Goal: Task Accomplishment & Management: Use online tool/utility

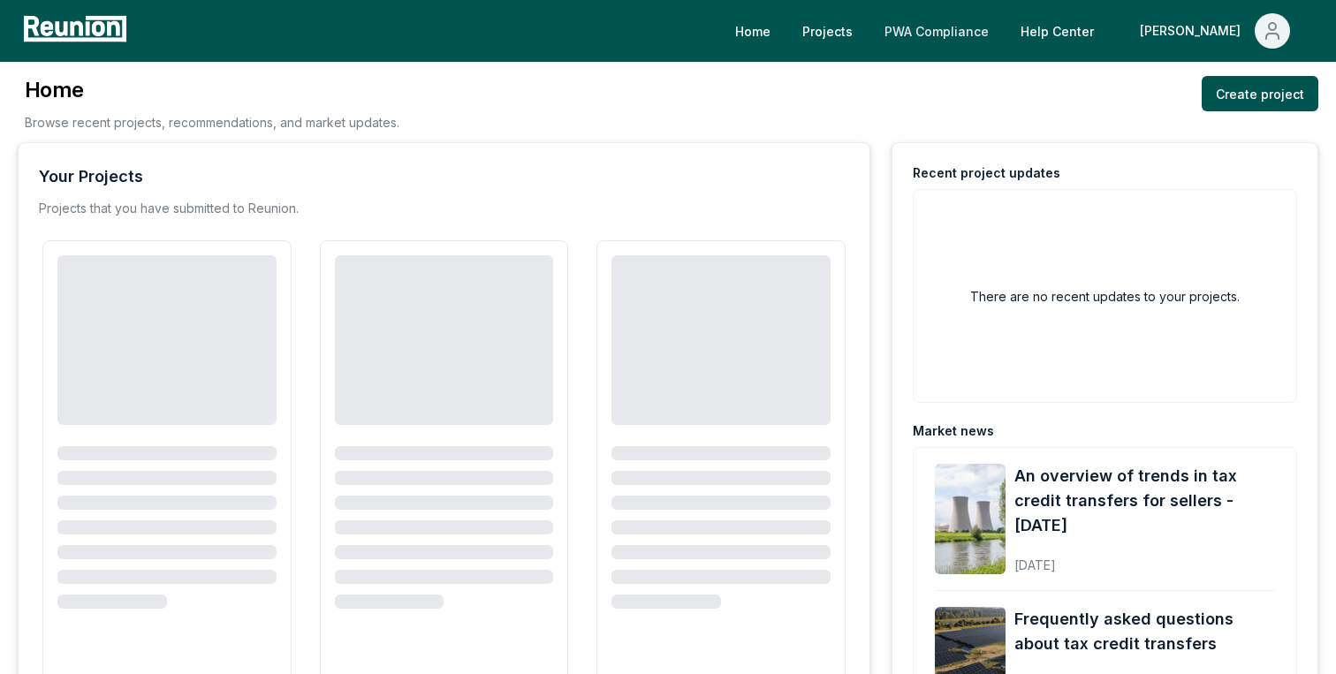
click at [1003, 24] on link "PWA Compliance" at bounding box center [937, 30] width 133 height 35
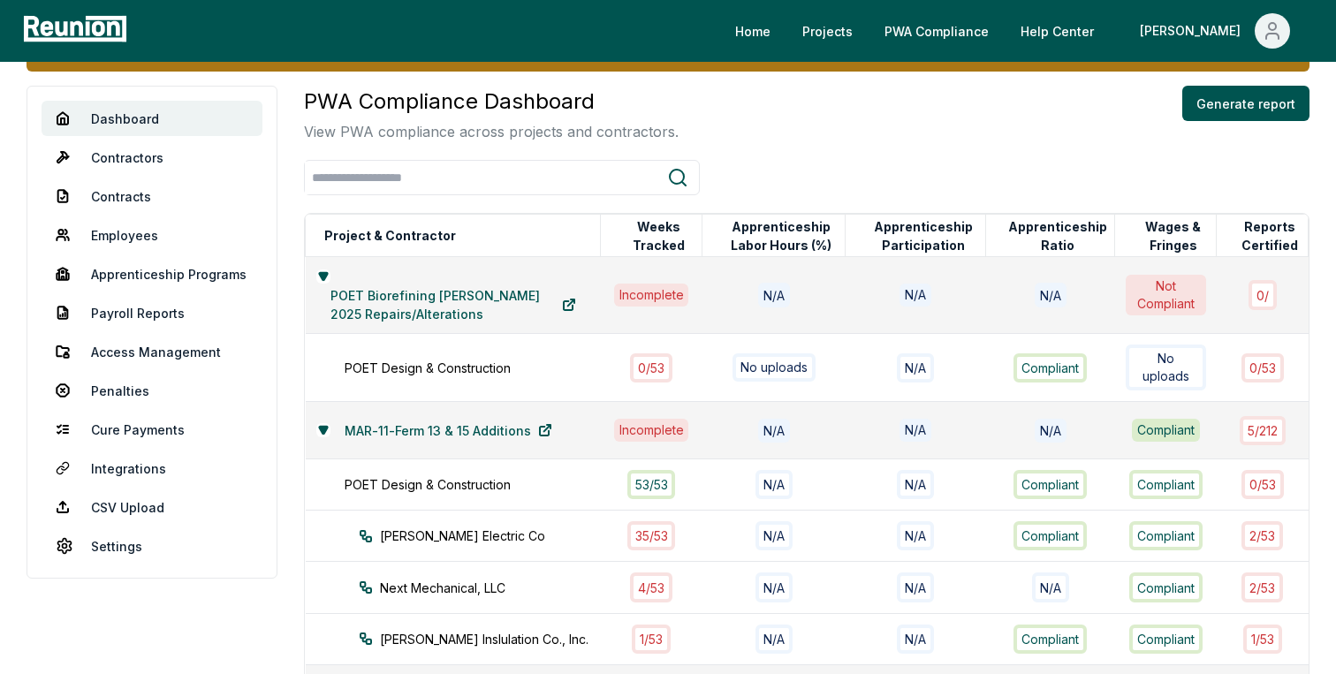
scroll to position [99, 0]
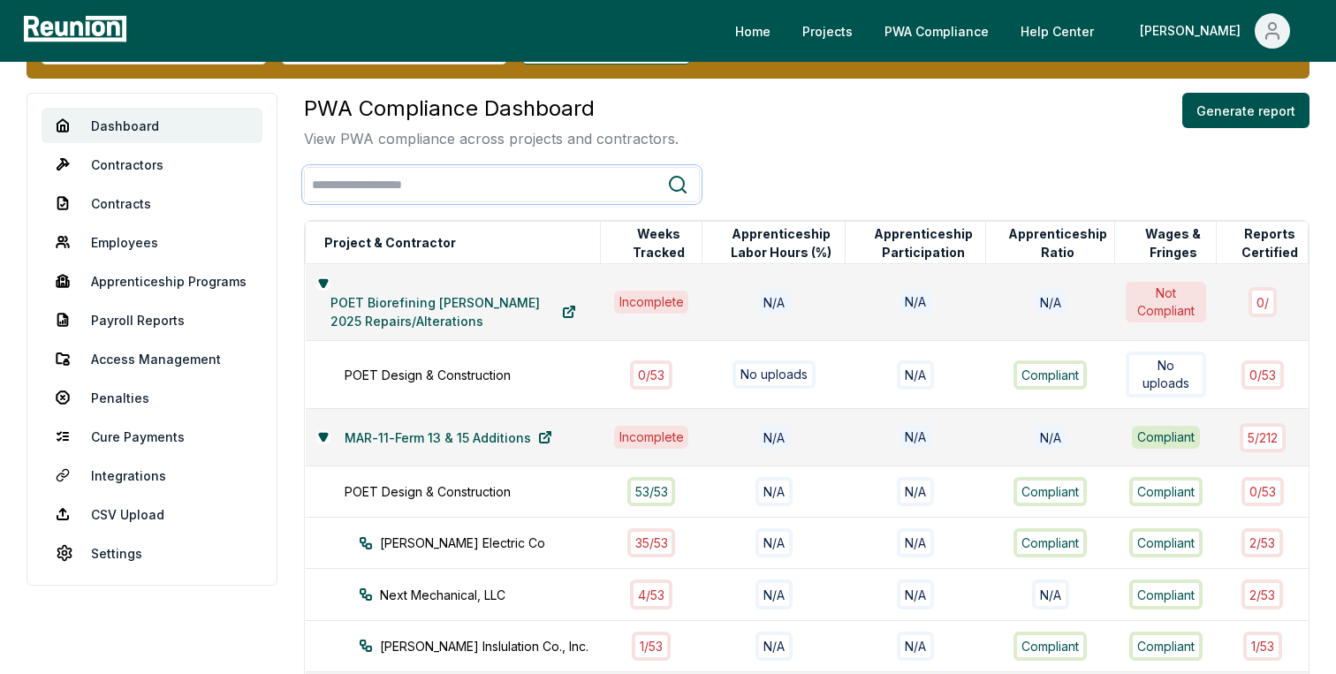
click at [450, 191] on input "search" at bounding box center [486, 185] width 362 height 33
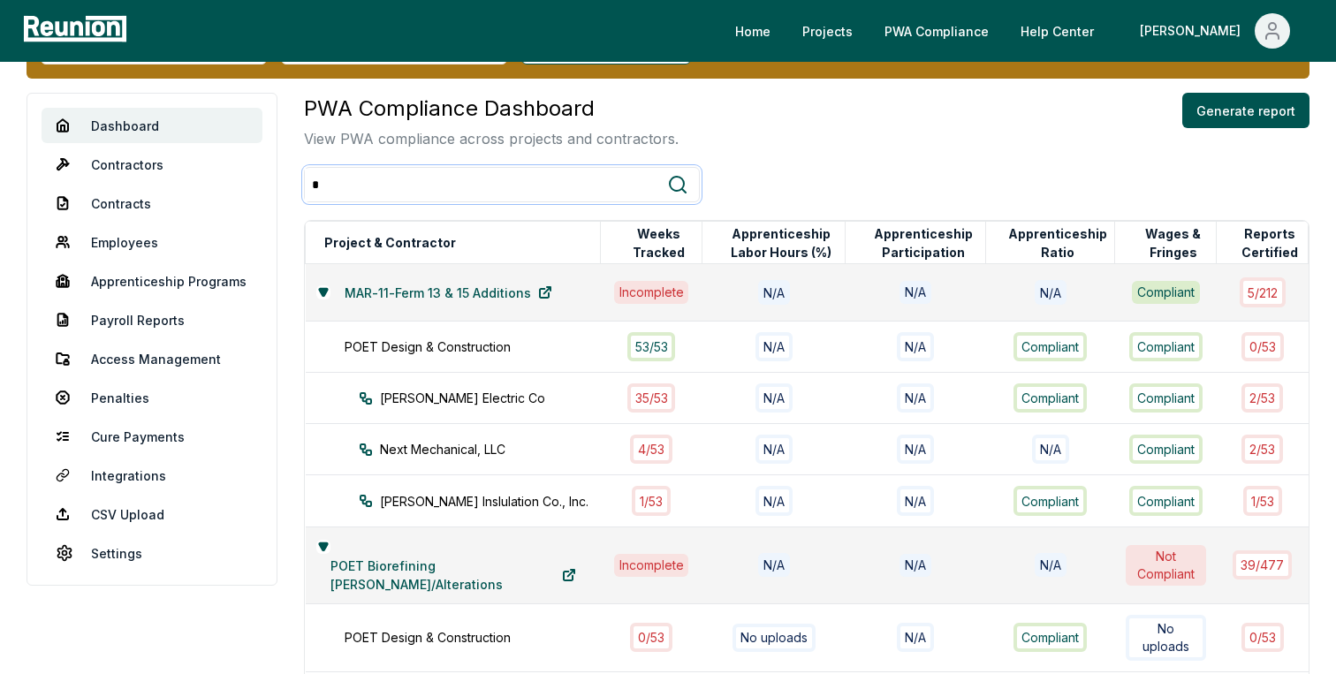
scroll to position [88, 0]
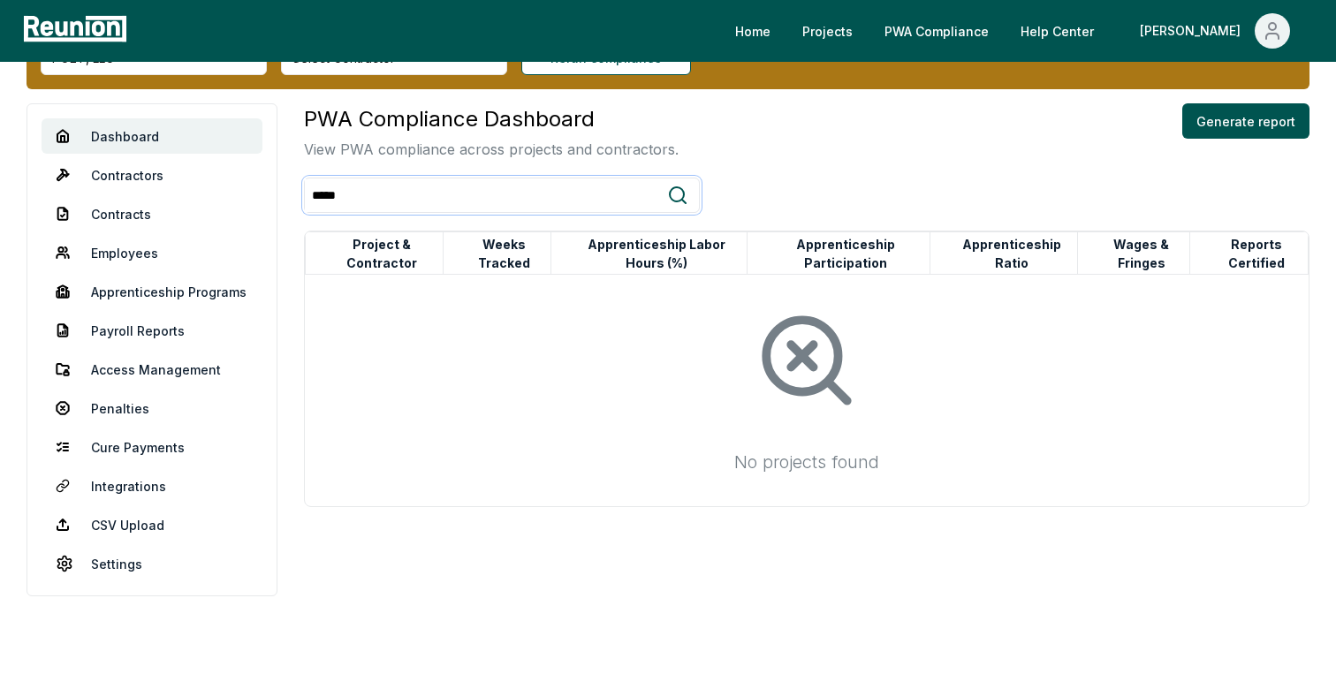
type input "******"
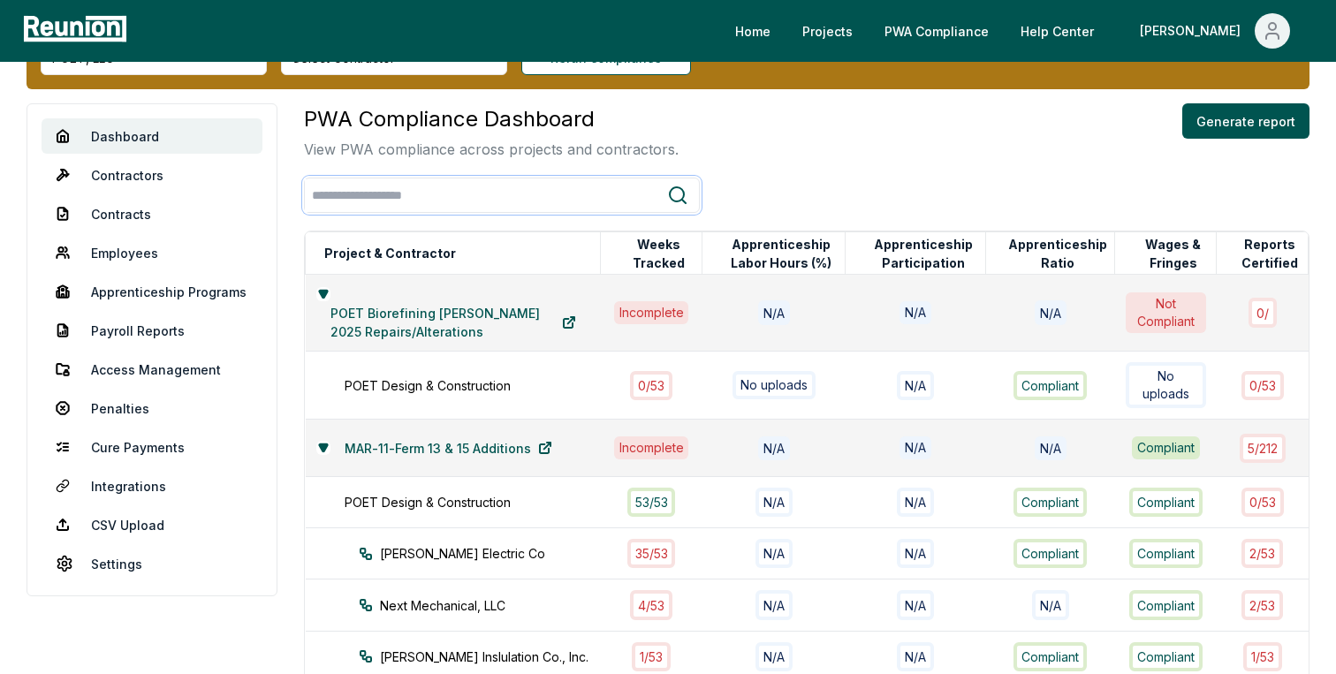
scroll to position [99, 0]
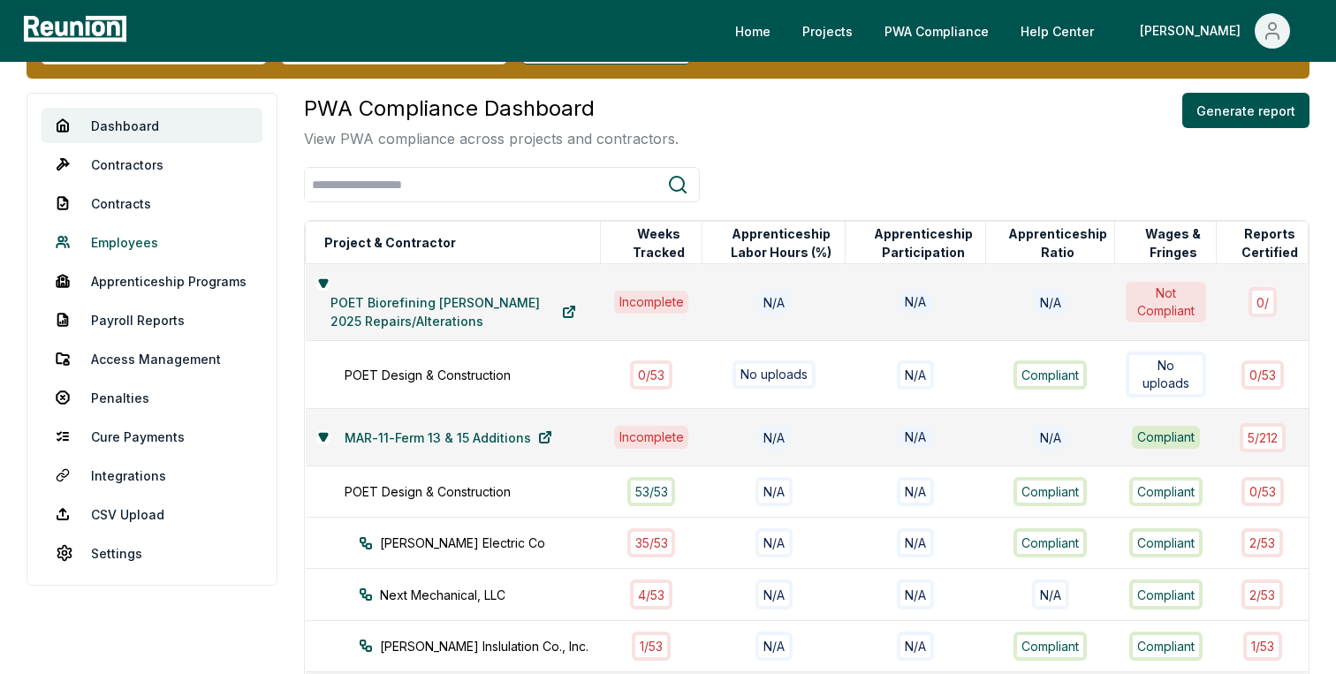
click at [121, 224] on link "Employees" at bounding box center [152, 241] width 221 height 35
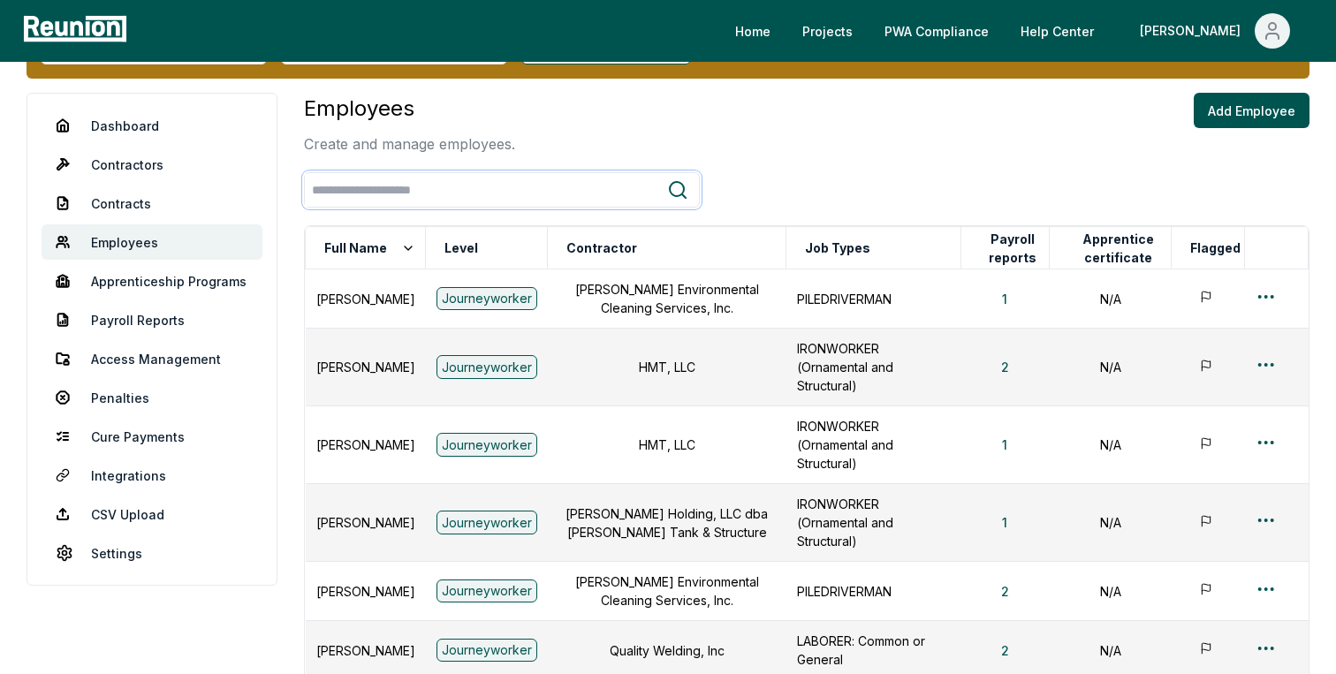
click at [402, 190] on input "search" at bounding box center [486, 190] width 362 height 33
type input "******"
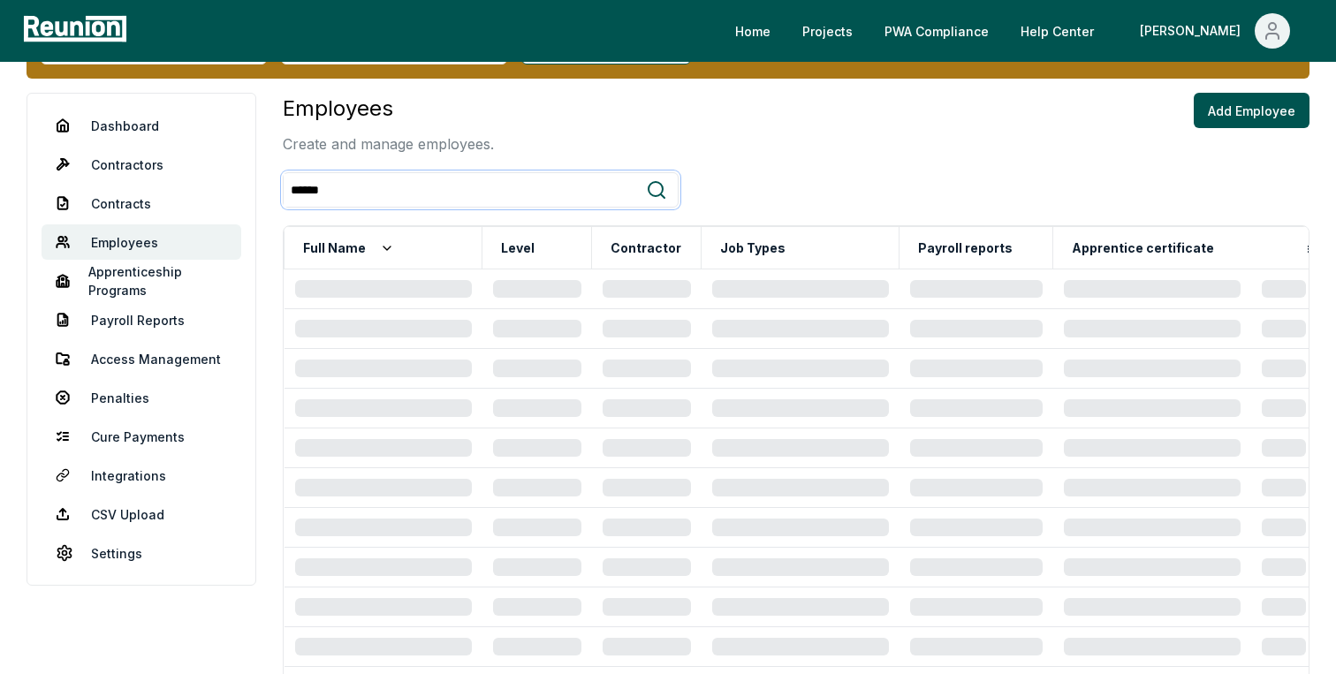
scroll to position [37, 0]
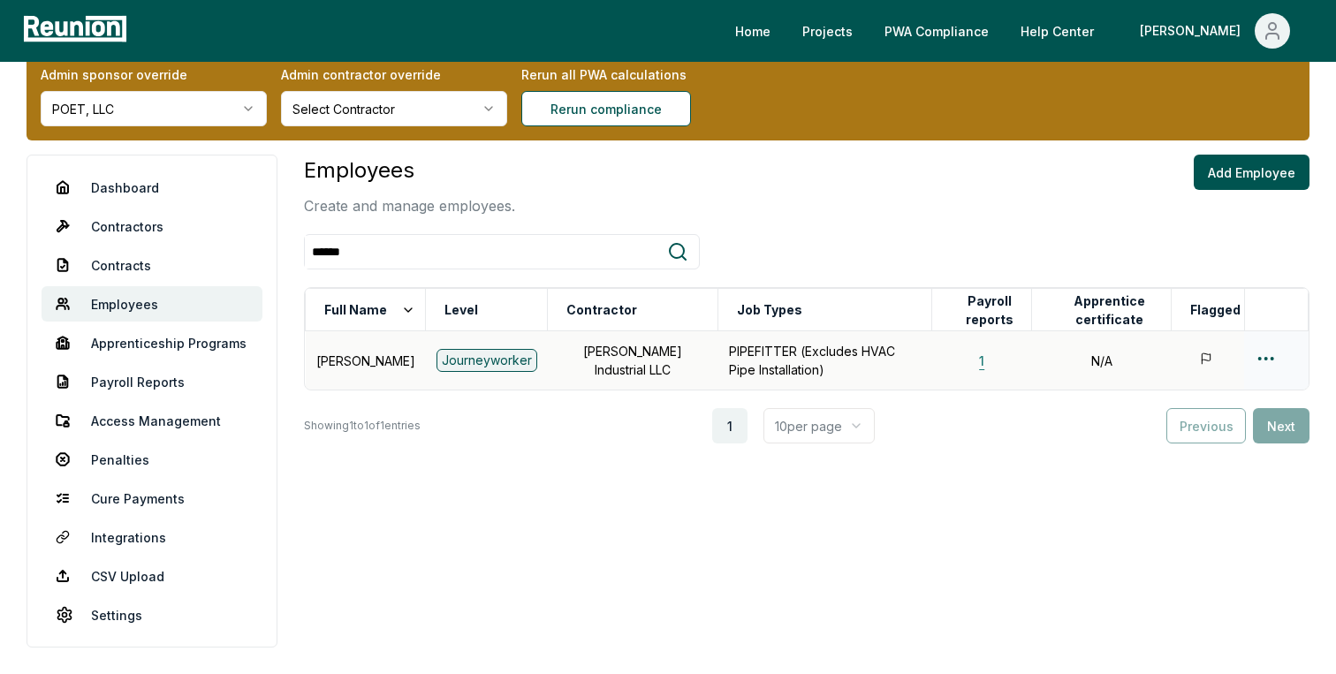
click at [971, 357] on button "1" at bounding box center [982, 360] width 34 height 35
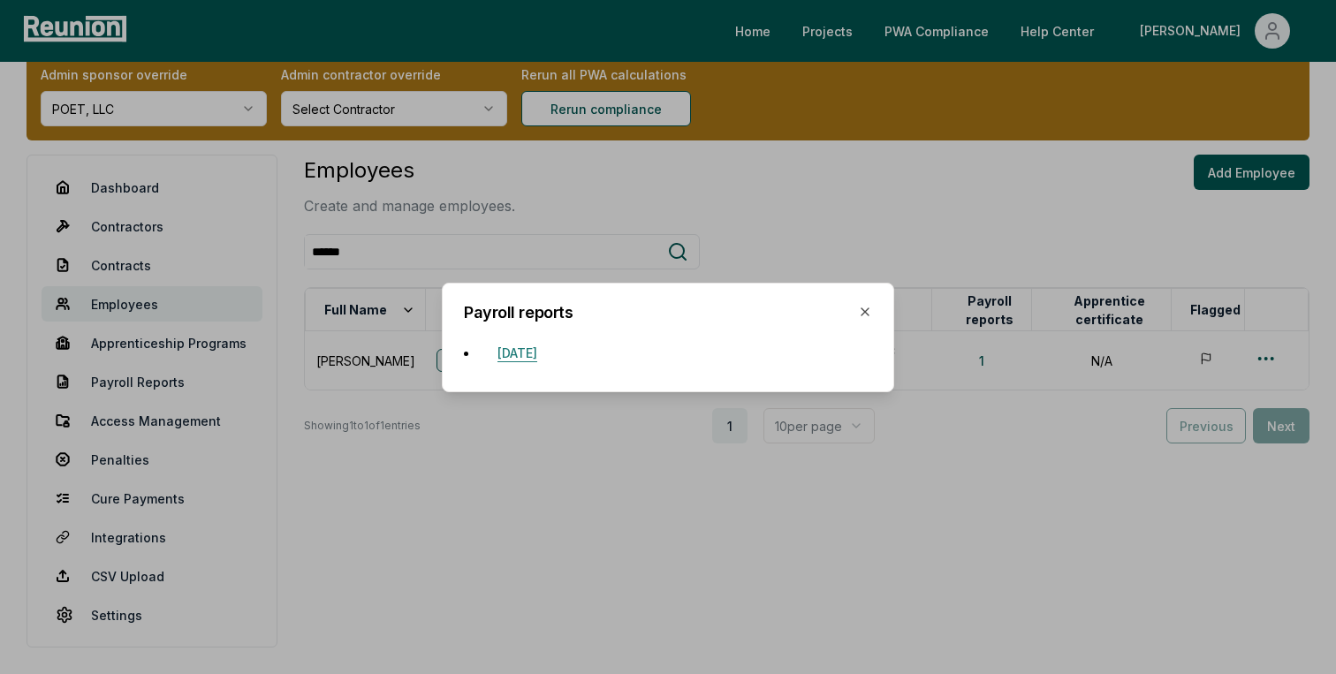
click at [552, 361] on button "[DATE]" at bounding box center [517, 352] width 68 height 35
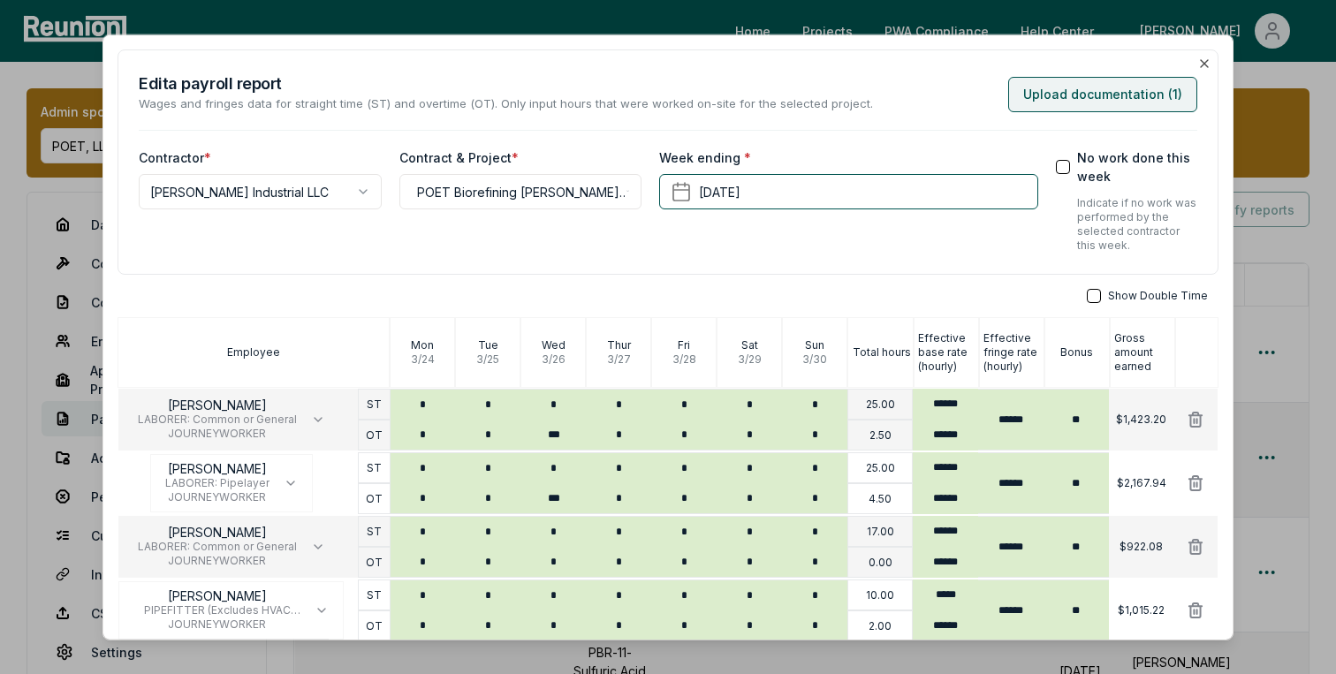
click at [1118, 81] on button "Upload documentation ( 1 )" at bounding box center [1102, 93] width 189 height 35
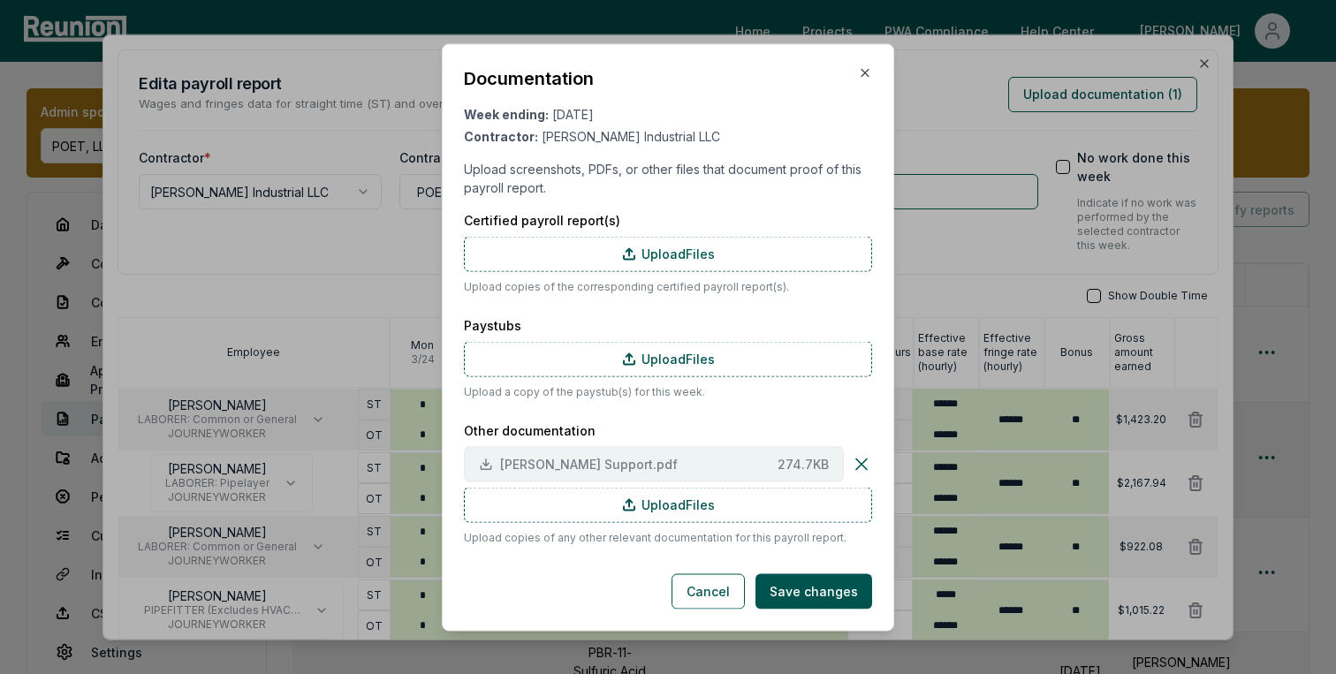
click at [745, 468] on span "Maddox Support.pdf" at bounding box center [635, 464] width 270 height 19
